Goal: Transaction & Acquisition: Purchase product/service

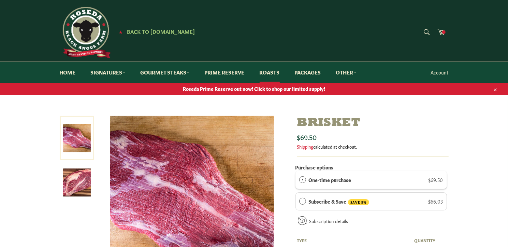
click at [444, 71] on link "Account" at bounding box center [439, 72] width 25 height 20
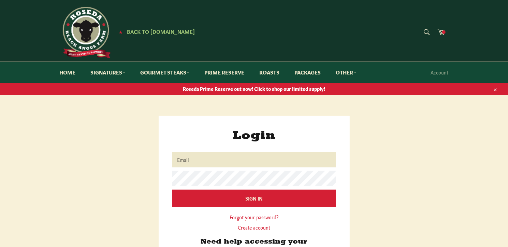
click at [220, 157] on input "Email" at bounding box center [254, 159] width 164 height 15
type input "[EMAIL_ADDRESS][DOMAIN_NAME]"
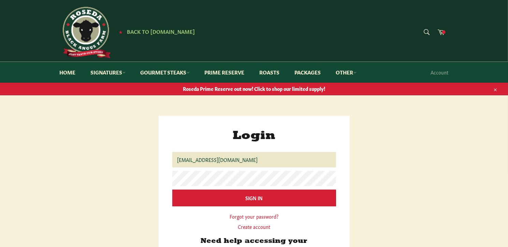
click at [239, 197] on input "Sign In" at bounding box center [254, 197] width 164 height 17
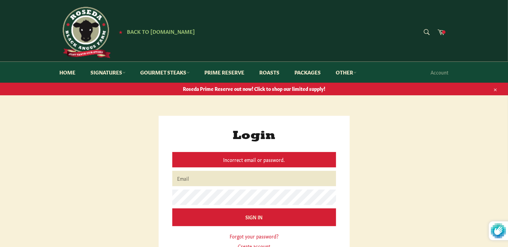
click at [224, 178] on input "Email" at bounding box center [254, 178] width 164 height 15
type input "[EMAIL_ADDRESS][DOMAIN_NAME]"
click at [172, 208] on input "Sign In" at bounding box center [254, 216] width 164 height 17
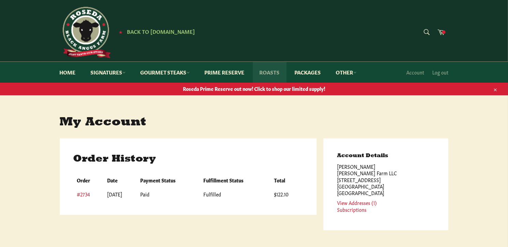
click at [270, 71] on link "Roasts" at bounding box center [270, 72] width 34 height 21
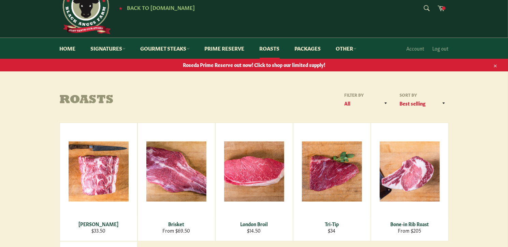
scroll to position [34, 0]
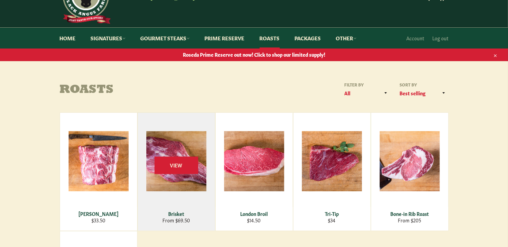
click at [186, 186] on div "View" at bounding box center [176, 172] width 77 height 118
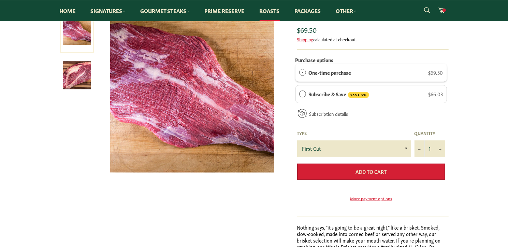
scroll to position [102, 0]
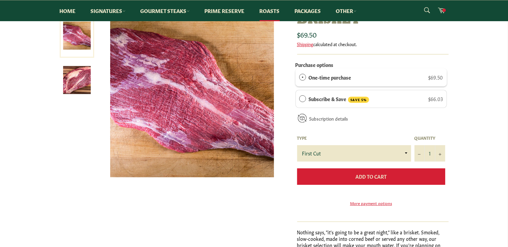
click at [371, 176] on span "Add to Cart" at bounding box center [370, 176] width 31 height 7
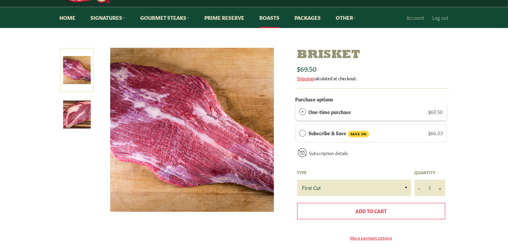
scroll to position [0, 0]
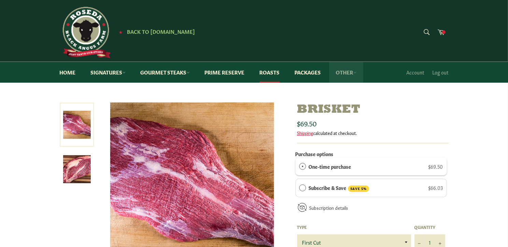
click at [351, 73] on link "Other" at bounding box center [346, 72] width 34 height 21
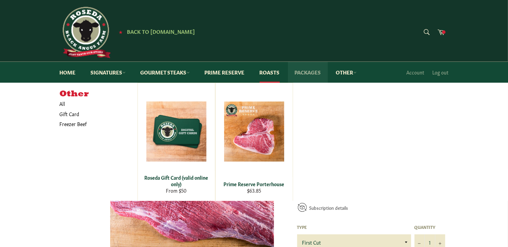
click at [312, 71] on link "Packages" at bounding box center [308, 72] width 40 height 21
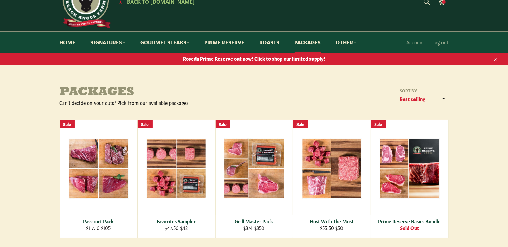
scroll to position [102, 0]
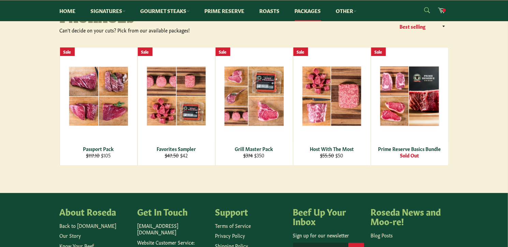
click at [427, 8] on form "Search Search" at bounding box center [426, 10] width 15 height 15
type input "bacon"
click at [419, 3] on button "Search" at bounding box center [426, 10] width 15 height 14
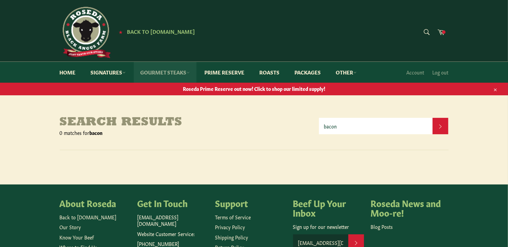
click at [173, 70] on link "Gourmet Steaks" at bounding box center [165, 72] width 63 height 21
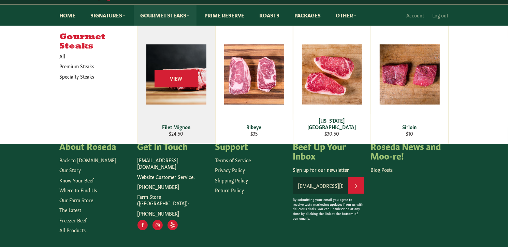
scroll to position [68, 0]
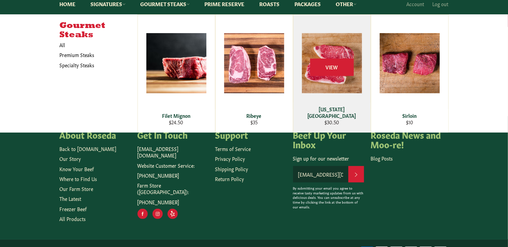
click at [329, 76] on div "View" at bounding box center [331, 74] width 77 height 118
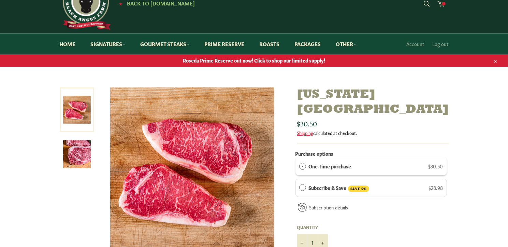
scroll to position [34, 0]
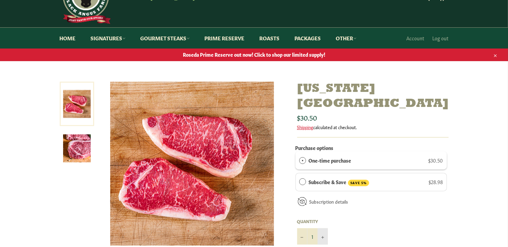
click at [321, 228] on button "+" at bounding box center [323, 236] width 10 height 16
type input "2"
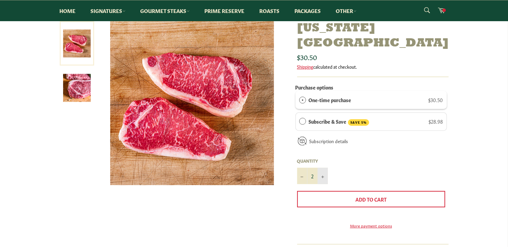
scroll to position [102, 0]
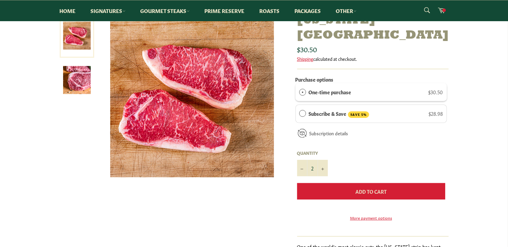
click at [391, 183] on button "Add to Cart" at bounding box center [371, 191] width 148 height 16
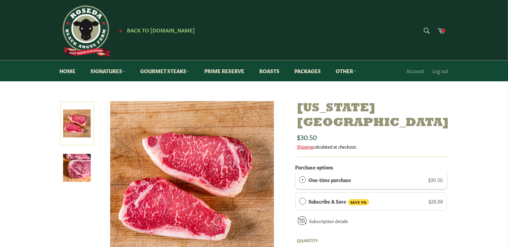
scroll to position [0, 0]
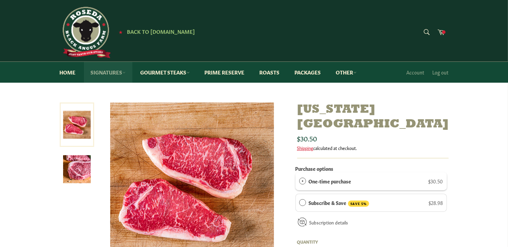
click at [122, 71] on link "Signatures" at bounding box center [108, 72] width 48 height 21
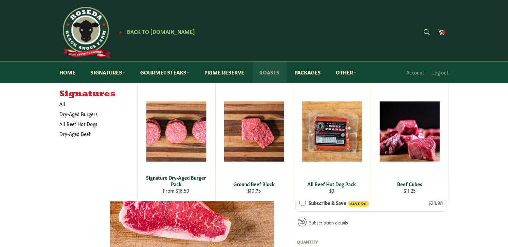
click at [277, 72] on link "Roasts" at bounding box center [270, 72] width 34 height 21
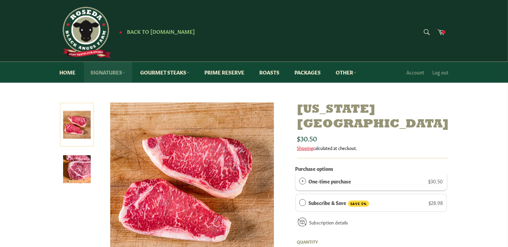
click at [111, 71] on link "Signatures" at bounding box center [108, 72] width 48 height 21
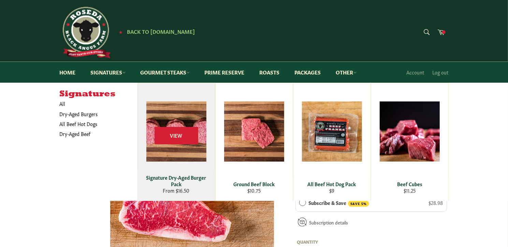
click at [181, 151] on div "View" at bounding box center [176, 142] width 77 height 118
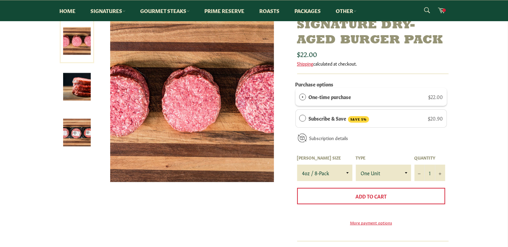
scroll to position [102, 0]
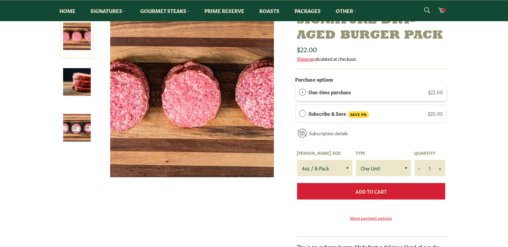
click at [377, 190] on span "Add to Cart" at bounding box center [370, 191] width 31 height 7
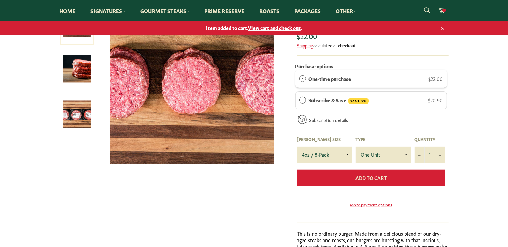
scroll to position [89, 0]
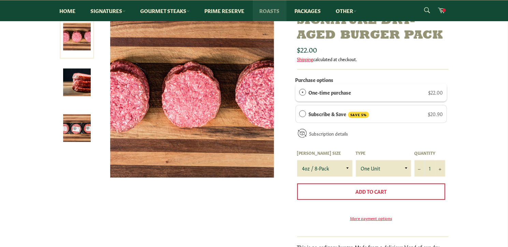
click at [274, 11] on link "Roasts" at bounding box center [270, 10] width 34 height 21
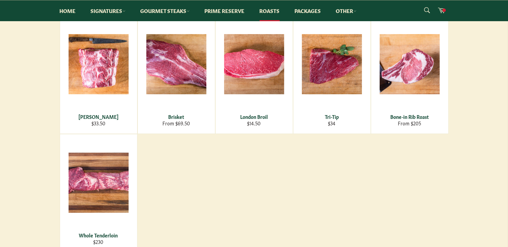
scroll to position [136, 0]
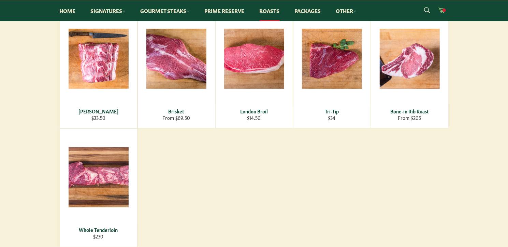
click at [441, 10] on icon at bounding box center [441, 10] width 7 height 5
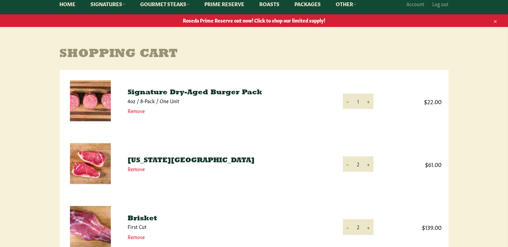
scroll to position [102, 0]
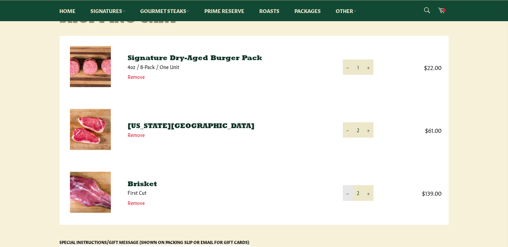
click at [345, 192] on button "−" at bounding box center [348, 192] width 10 height 15
click at [345, 245] on p "$152.50" at bounding box center [352, 250] width 191 height 11
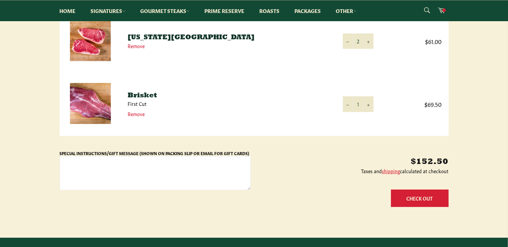
scroll to position [205, 0]
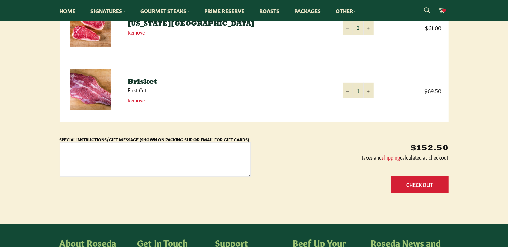
click at [423, 184] on button "Check Out" at bounding box center [420, 184] width 58 height 17
